Goal: Information Seeking & Learning: Learn about a topic

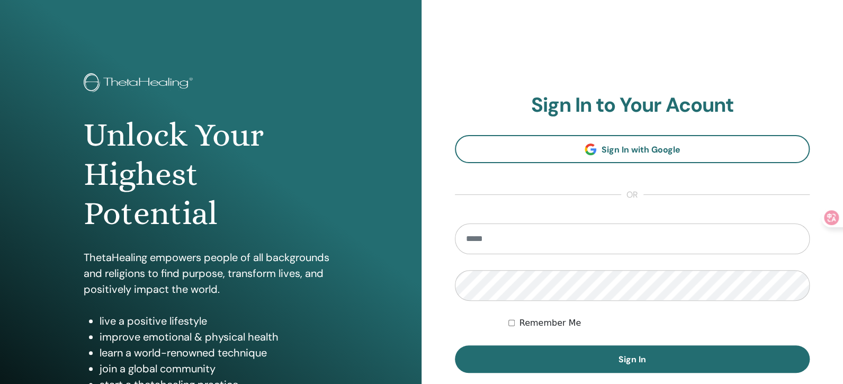
type input "**********"
click at [507, 320] on form "**********" at bounding box center [632, 297] width 355 height 149
click at [516, 324] on div "Remember Me" at bounding box center [659, 323] width 302 height 13
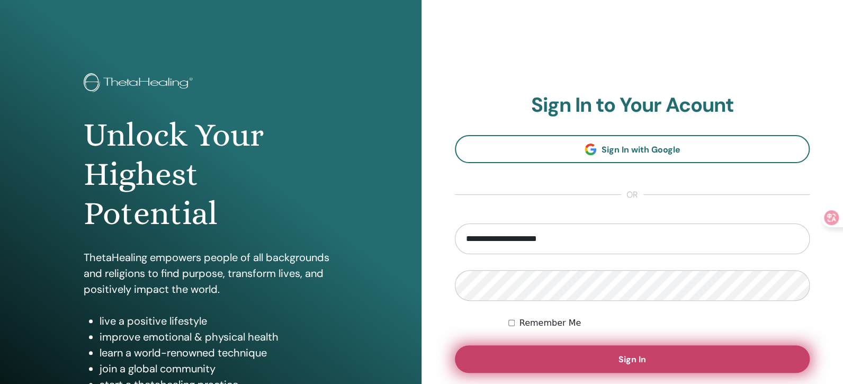
click at [634, 358] on span "Sign In" at bounding box center [633, 359] width 28 height 11
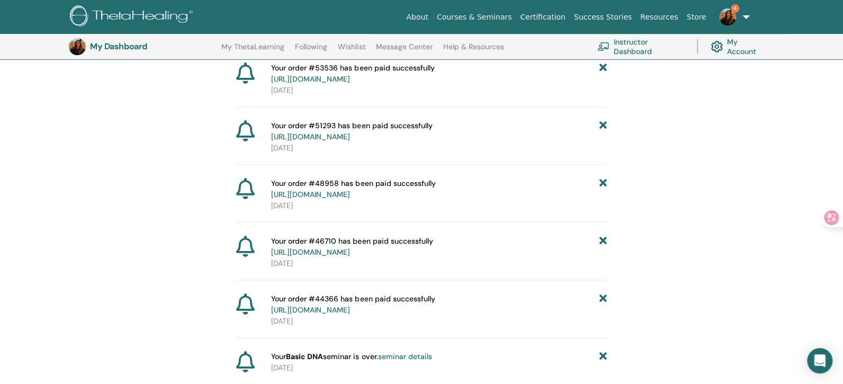
scroll to position [105, 0]
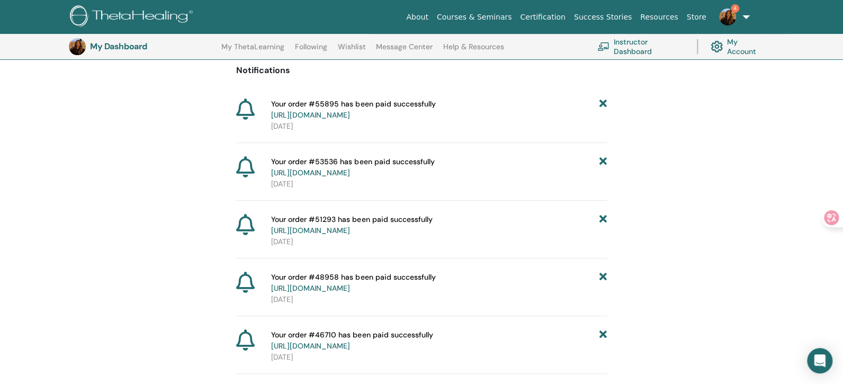
click at [334, 113] on link "https://member.thetahealing.com/member/account/subscriptions/purchases" at bounding box center [310, 115] width 79 height 10
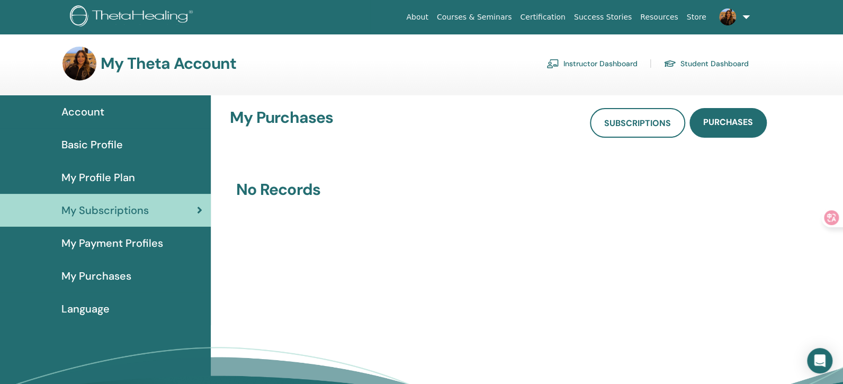
click at [88, 106] on span "Account" at bounding box center [82, 112] width 43 height 16
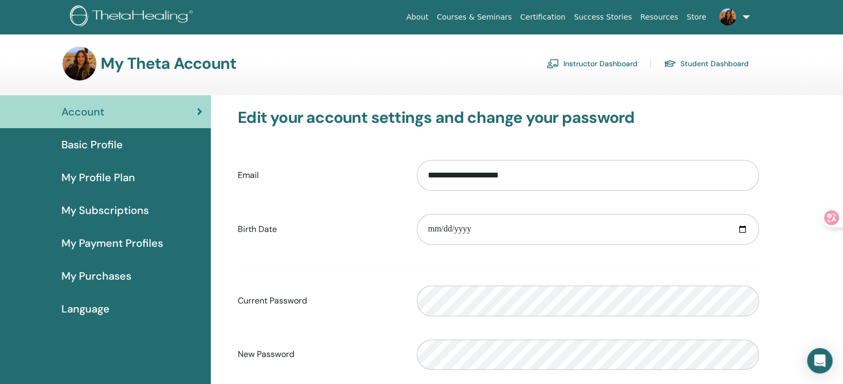
click at [97, 180] on span "My Profile Plan" at bounding box center [98, 177] width 74 height 16
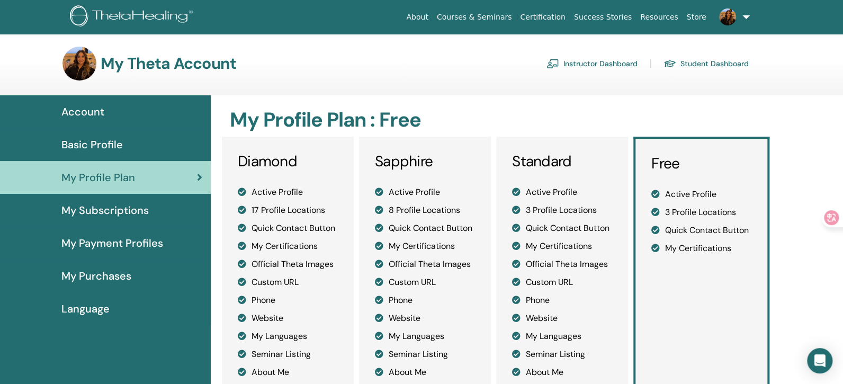
click at [95, 206] on span "My Subscriptions" at bounding box center [104, 210] width 87 height 16
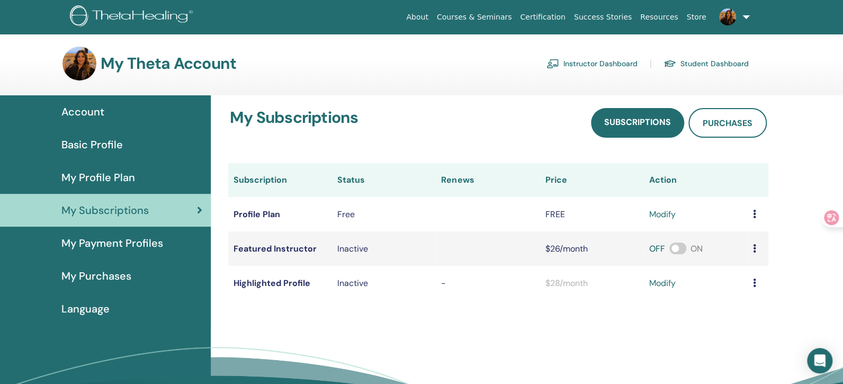
click at [102, 242] on span "My Payment Profiles" at bounding box center [112, 243] width 102 height 16
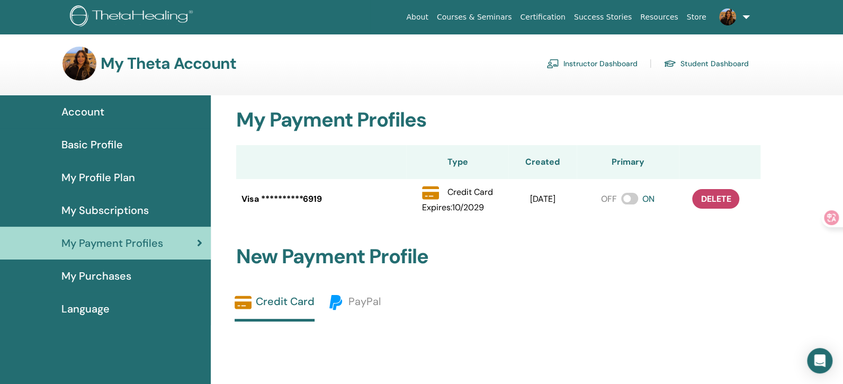
click at [87, 268] on span "My Purchases" at bounding box center [96, 276] width 70 height 16
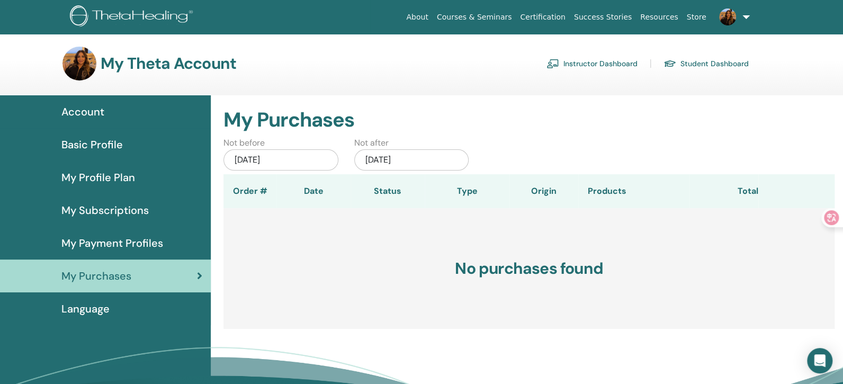
click at [619, 57] on link "Instructor Dashboard" at bounding box center [592, 63] width 91 height 17
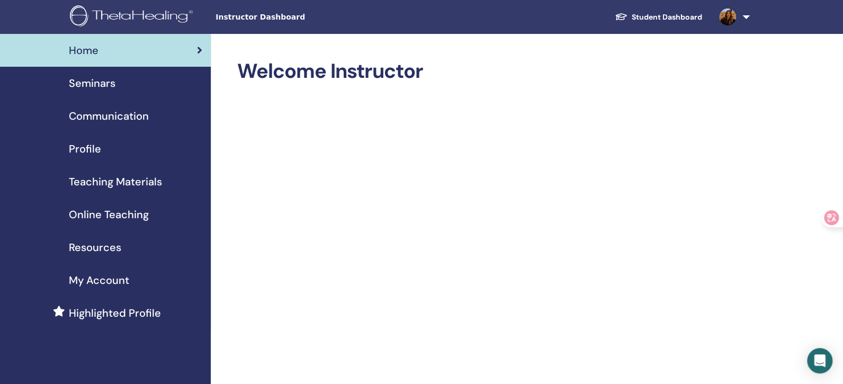
click at [647, 19] on link "Student Dashboard" at bounding box center [658, 17] width 104 height 20
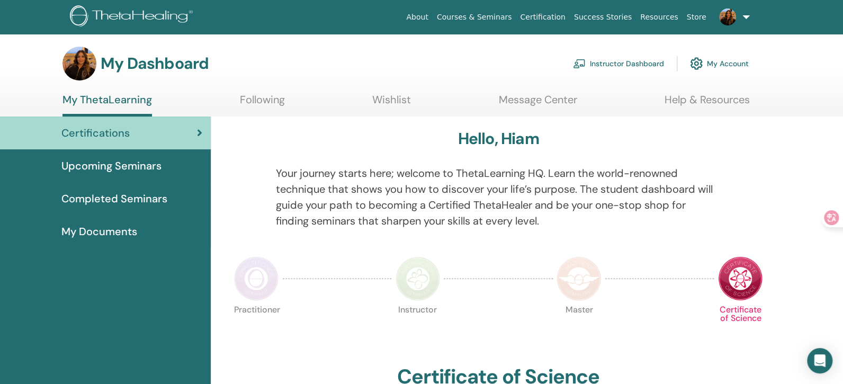
click at [91, 189] on link "Completed Seminars" at bounding box center [105, 198] width 211 height 33
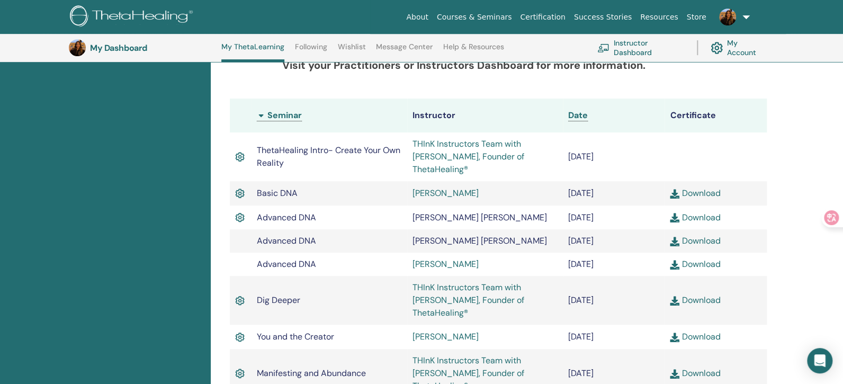
scroll to position [266, 0]
click at [461, 144] on link "THInK Instructors Team with [PERSON_NAME], Founder of ThetaHealing®" at bounding box center [469, 155] width 112 height 37
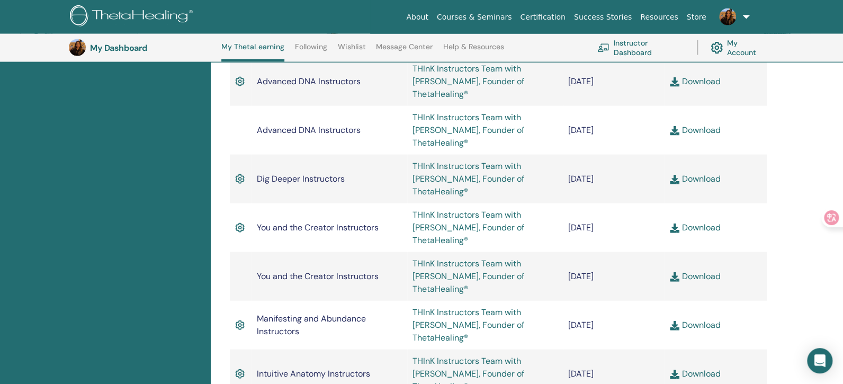
scroll to position [1140, 0]
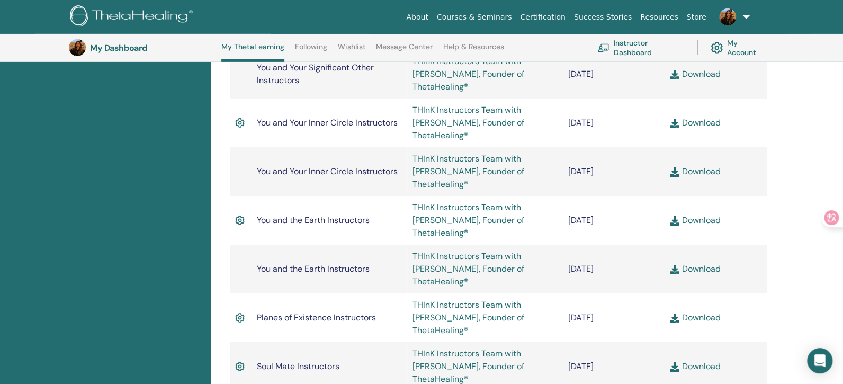
scroll to position [1775, 0]
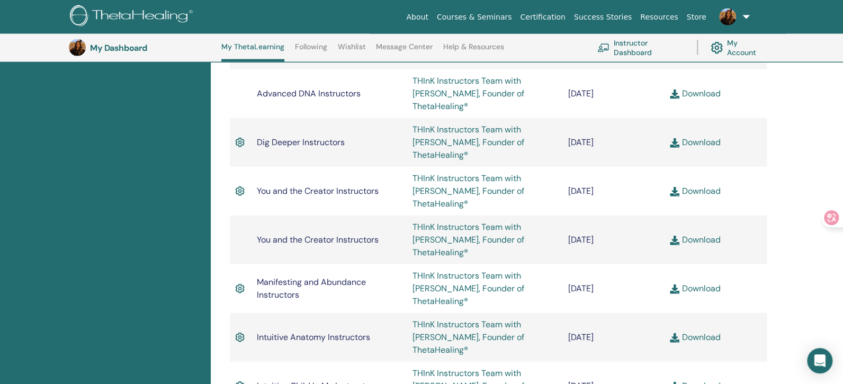
scroll to position [1219, 0]
